Goal: Task Accomplishment & Management: Complete application form

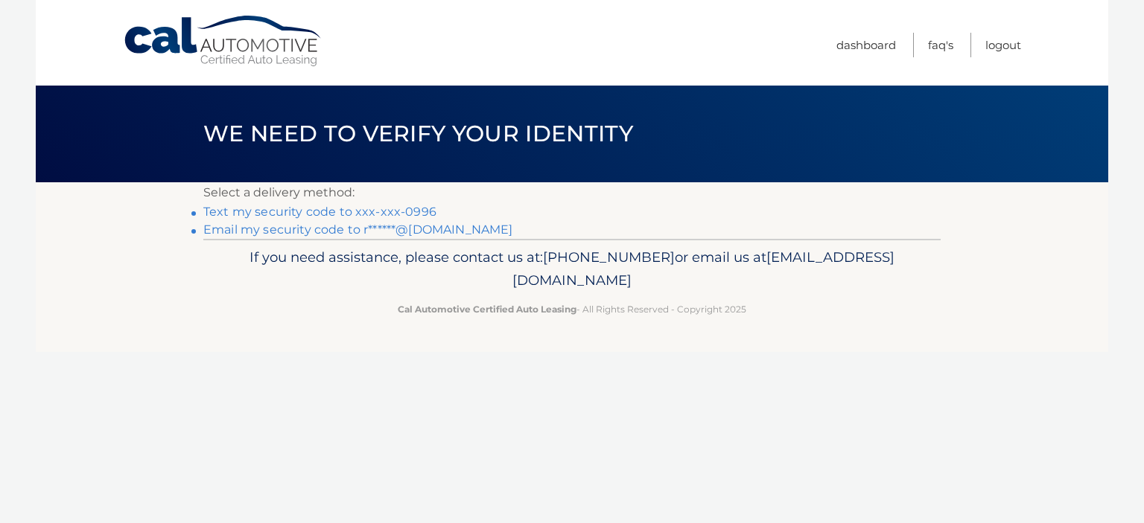
click at [220, 211] on link "Text my security code to xxx-xxx-0996" at bounding box center [319, 212] width 233 height 14
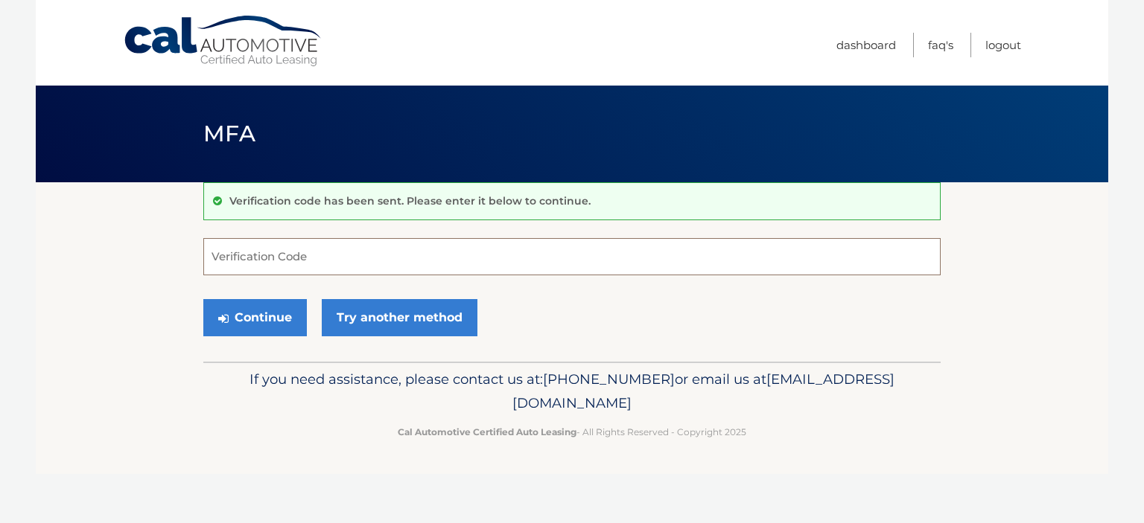
click at [342, 257] on input "Verification Code" at bounding box center [571, 256] width 737 height 37
type input "051768"
click at [274, 319] on button "Continue" at bounding box center [254, 317] width 103 height 37
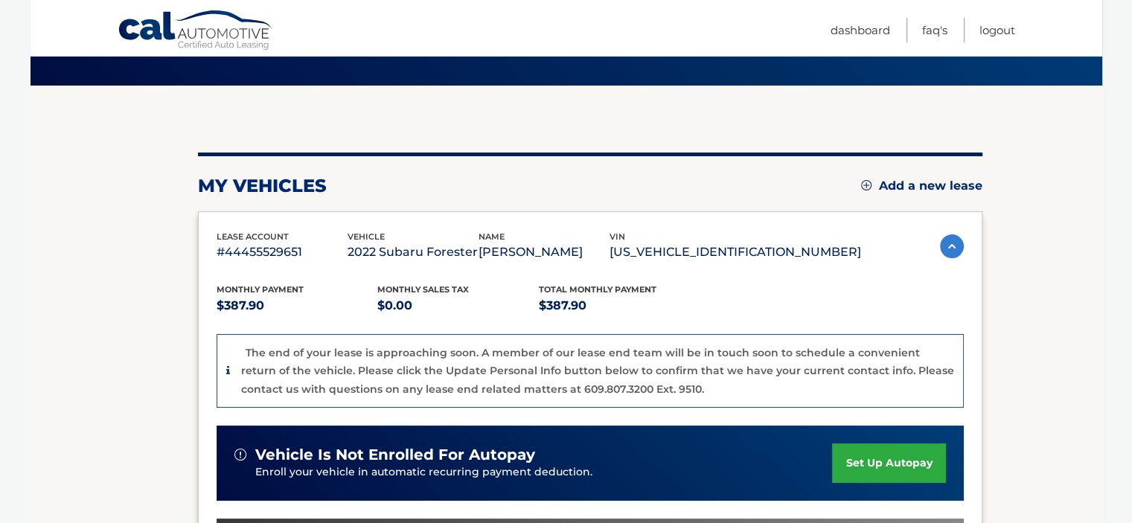
scroll to position [96, 0]
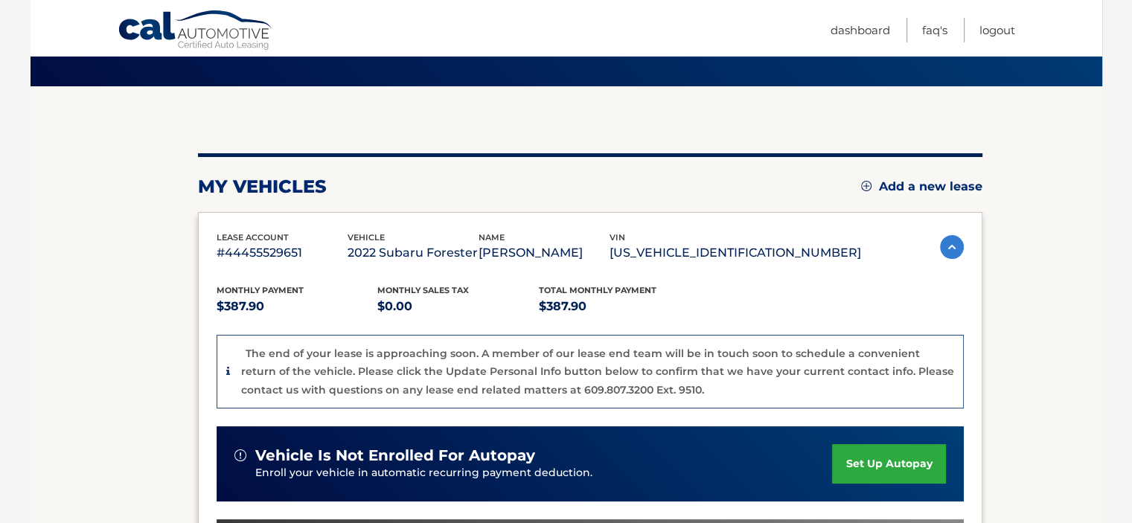
click at [908, 184] on link "Add a new lease" at bounding box center [921, 186] width 121 height 15
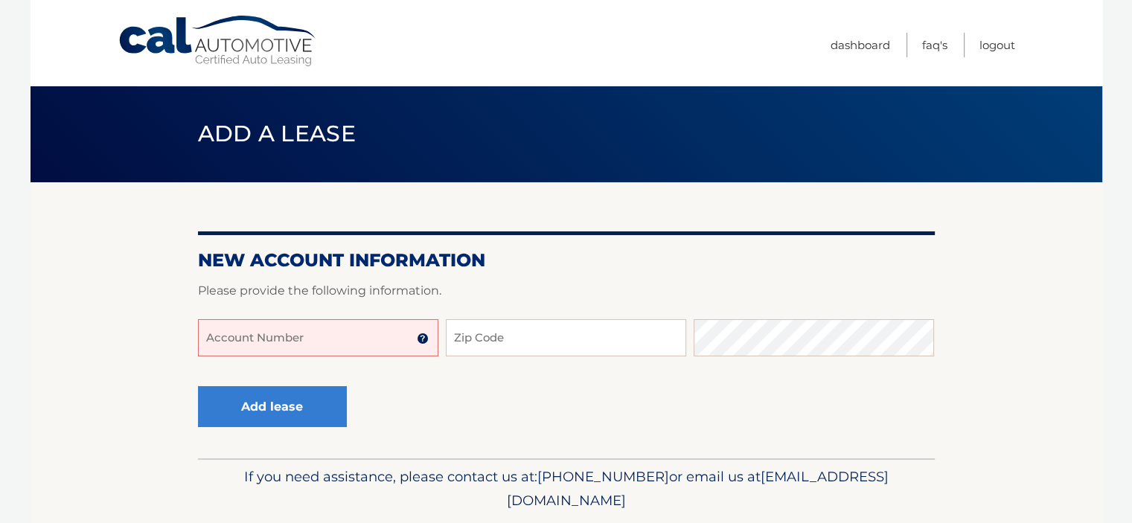
click at [346, 330] on input "Account Number" at bounding box center [318, 337] width 240 height 37
click at [421, 337] on img at bounding box center [423, 339] width 12 height 12
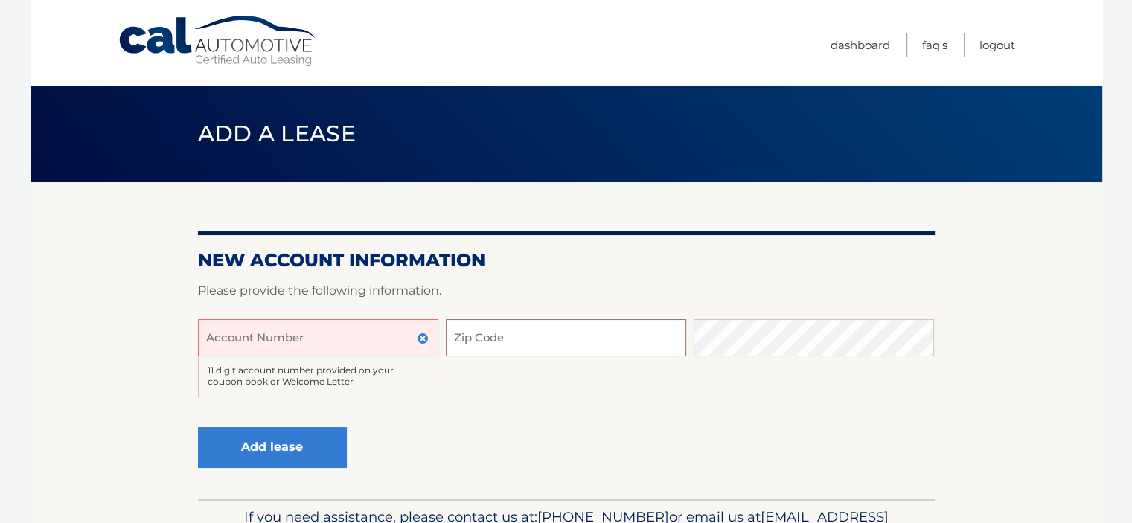
click at [540, 331] on input "Zip Code" at bounding box center [566, 337] width 240 height 37
type input "11554"
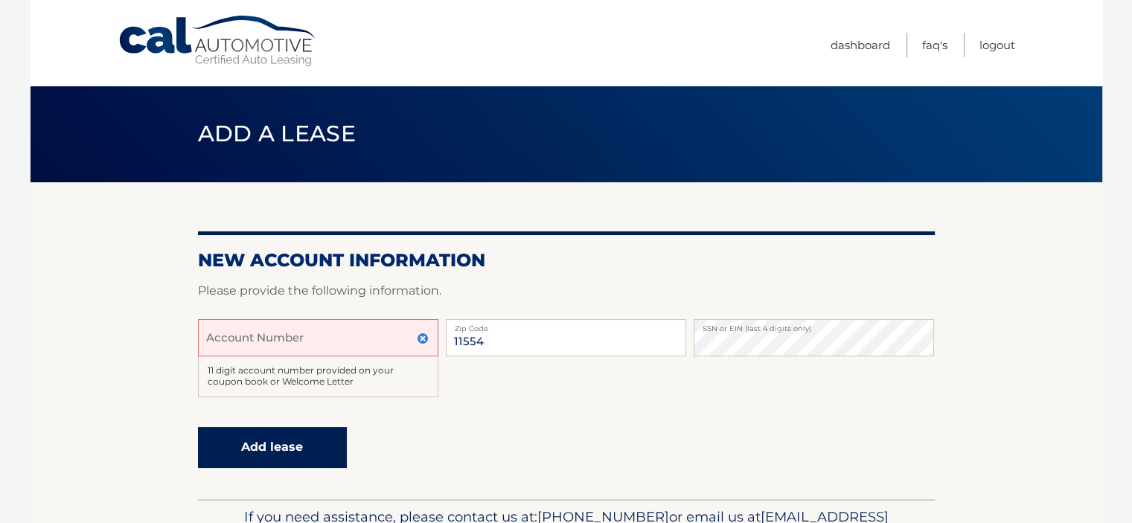
click at [278, 449] on button "Add lease" at bounding box center [272, 447] width 149 height 41
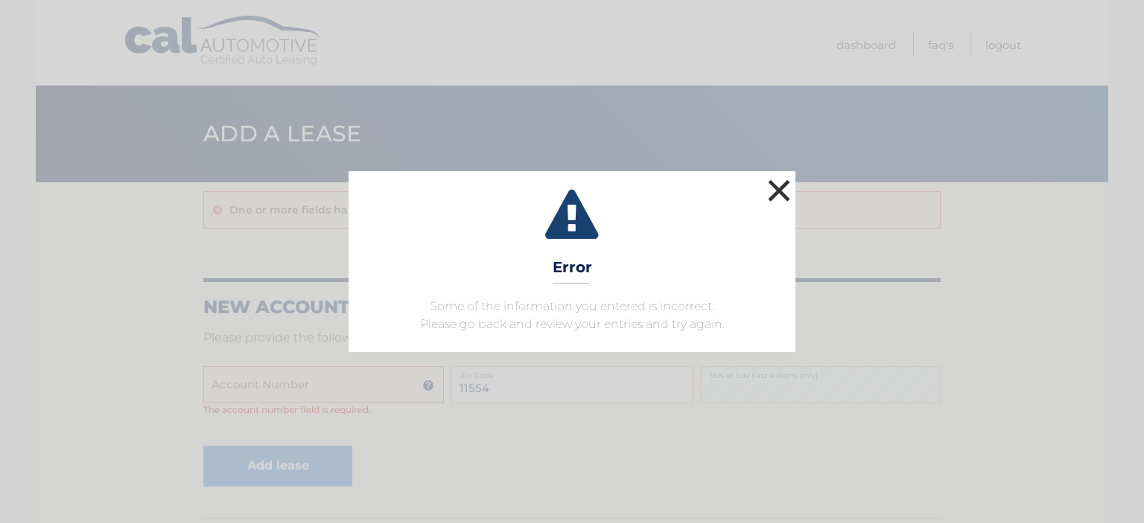
click at [777, 185] on button "×" at bounding box center [779, 191] width 30 height 30
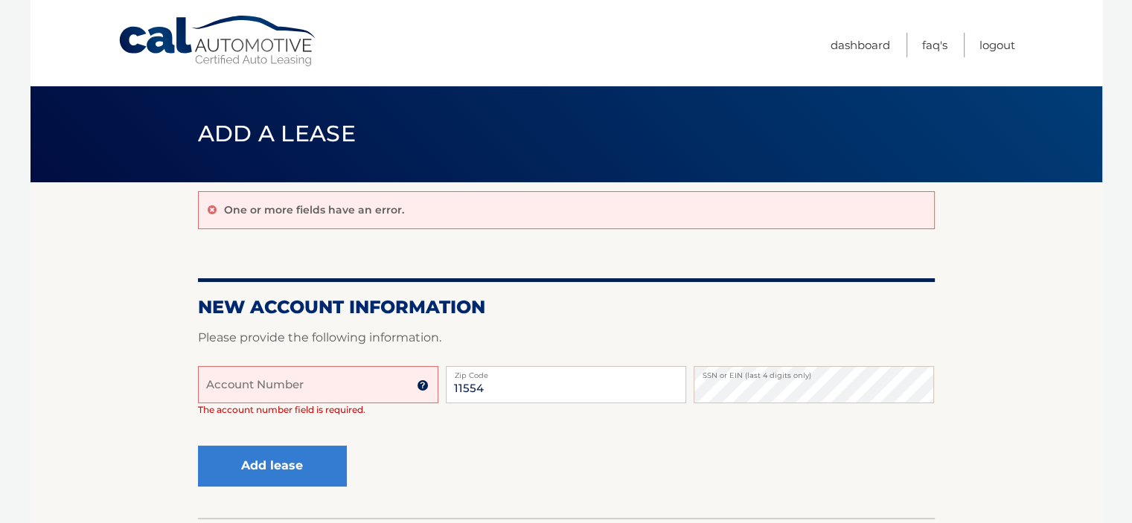
click at [353, 386] on input "Account Number" at bounding box center [318, 384] width 240 height 37
